Goal: Check status: Check status

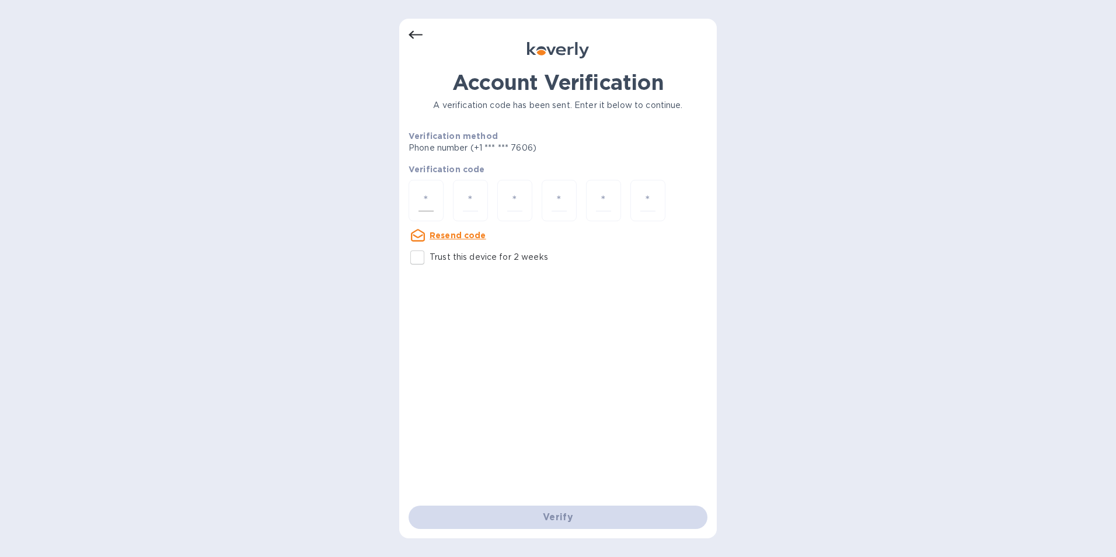
click at [417, 198] on div at bounding box center [426, 200] width 35 height 41
paste input "6"
type input "6"
type input "5"
type input "3"
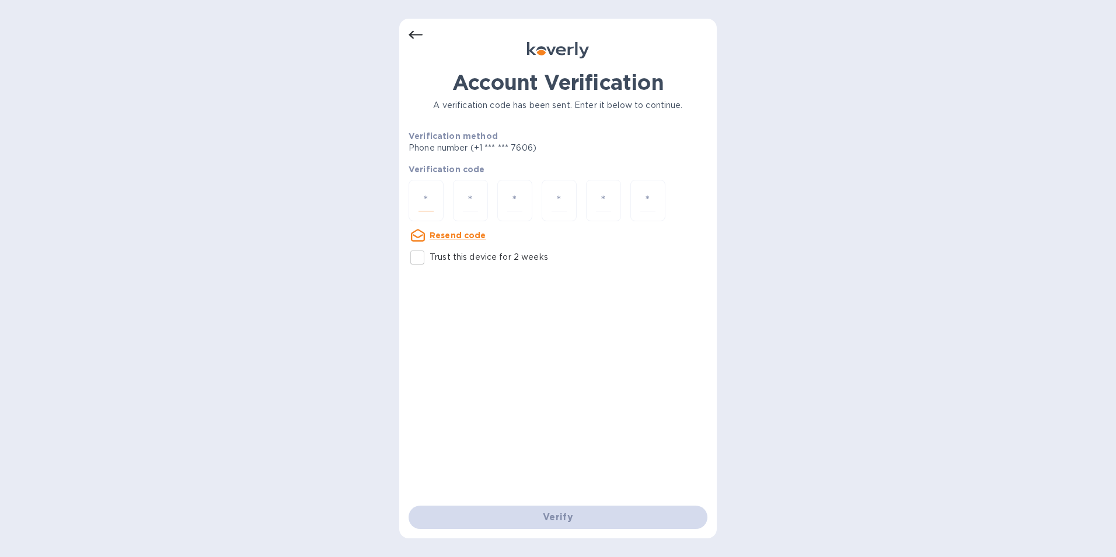
type input "3"
type input "1"
type input "2"
